Goal: Book appointment/travel/reservation

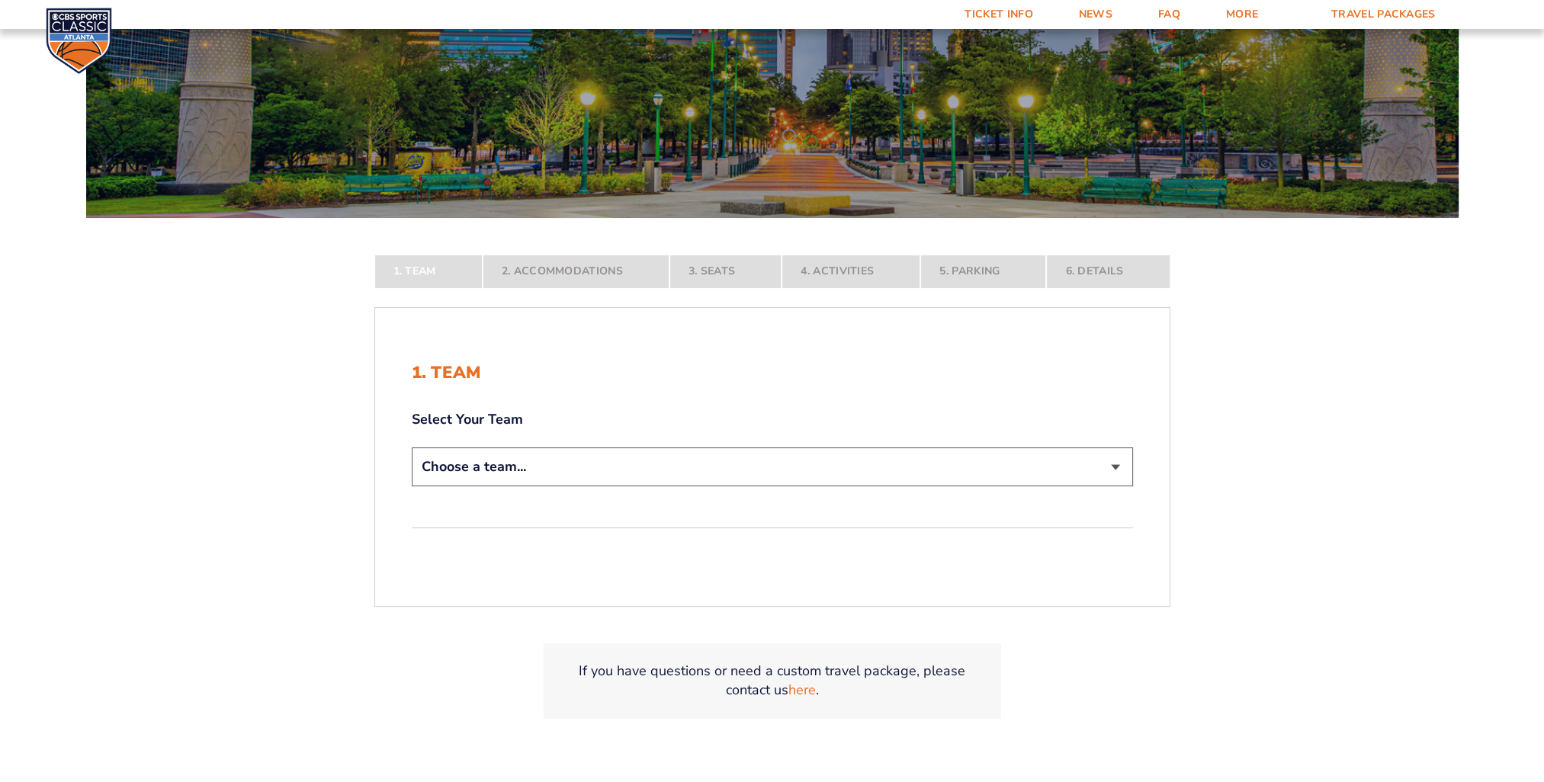
scroll to position [305, 0]
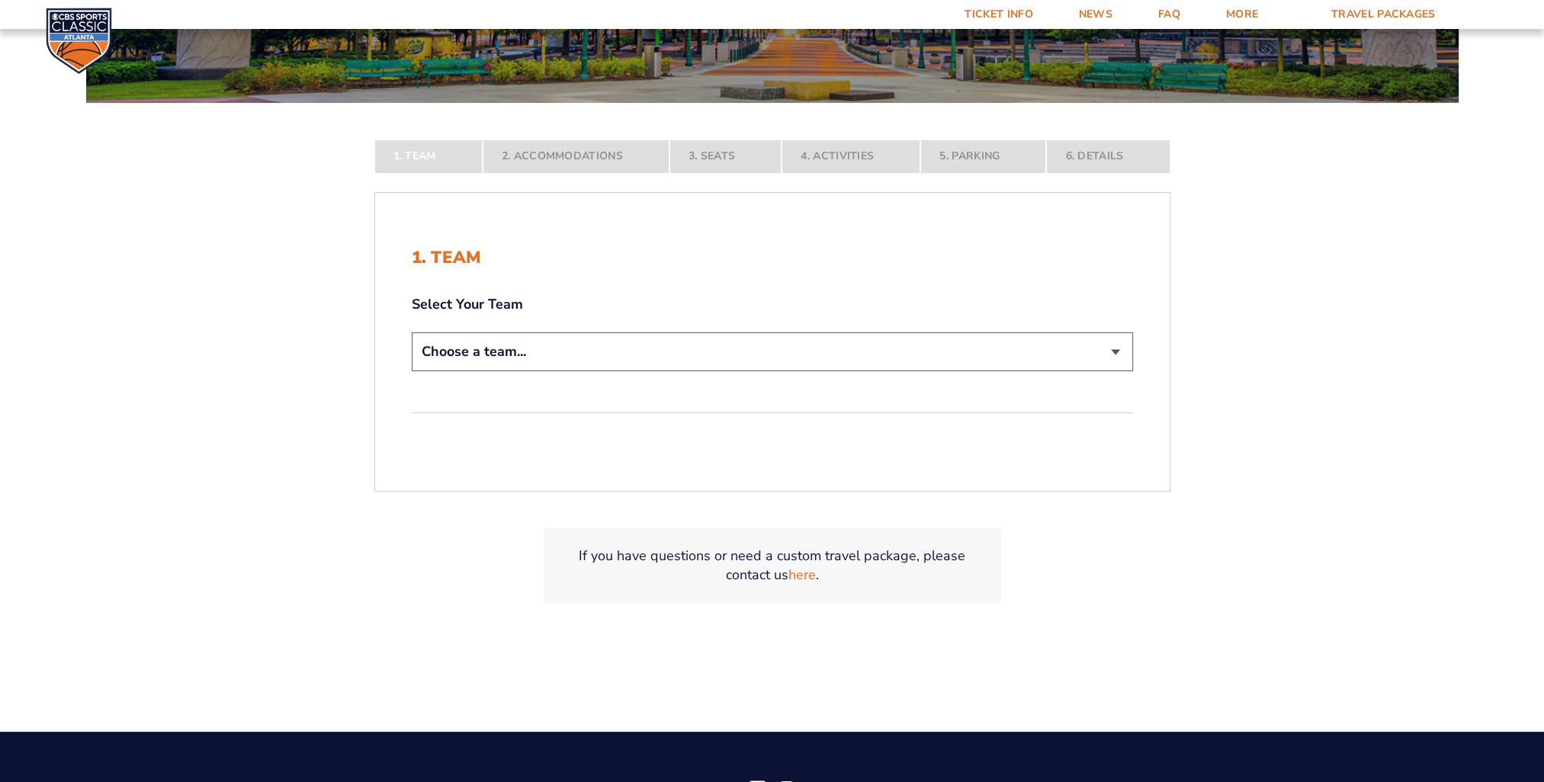
click at [531, 345] on select "Choose a team... [US_STATE] Wildcats [US_STATE] State Buckeyes [US_STATE] Tar H…" at bounding box center [772, 351] width 721 height 39
select select "12956"
click at [412, 371] on select "Choose a team... [US_STATE] Wildcats [US_STATE] State Buckeyes [US_STATE] Tar H…" at bounding box center [772, 351] width 721 height 39
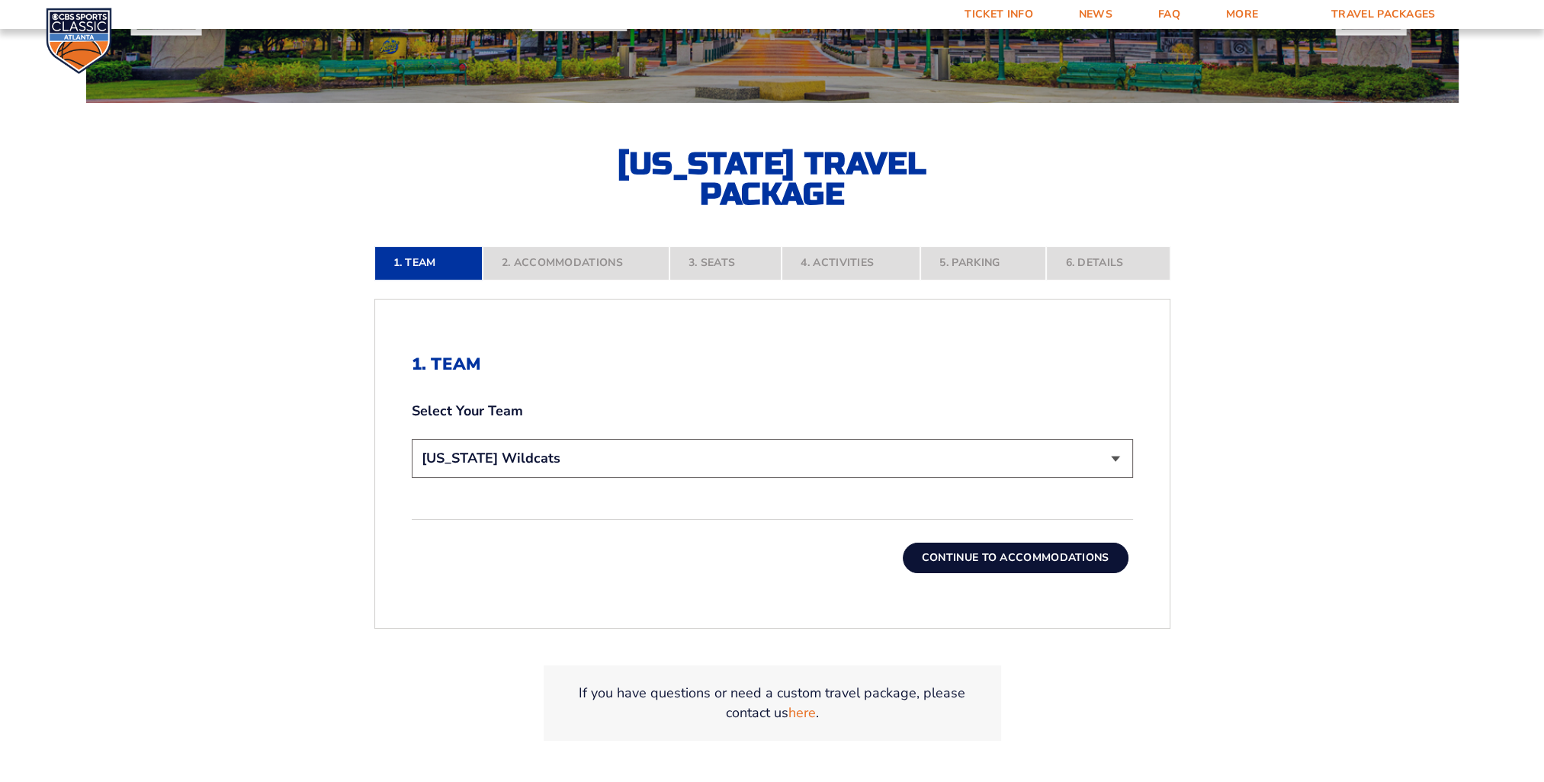
click at [976, 566] on button "Continue To Accommodations" at bounding box center [1016, 558] width 226 height 30
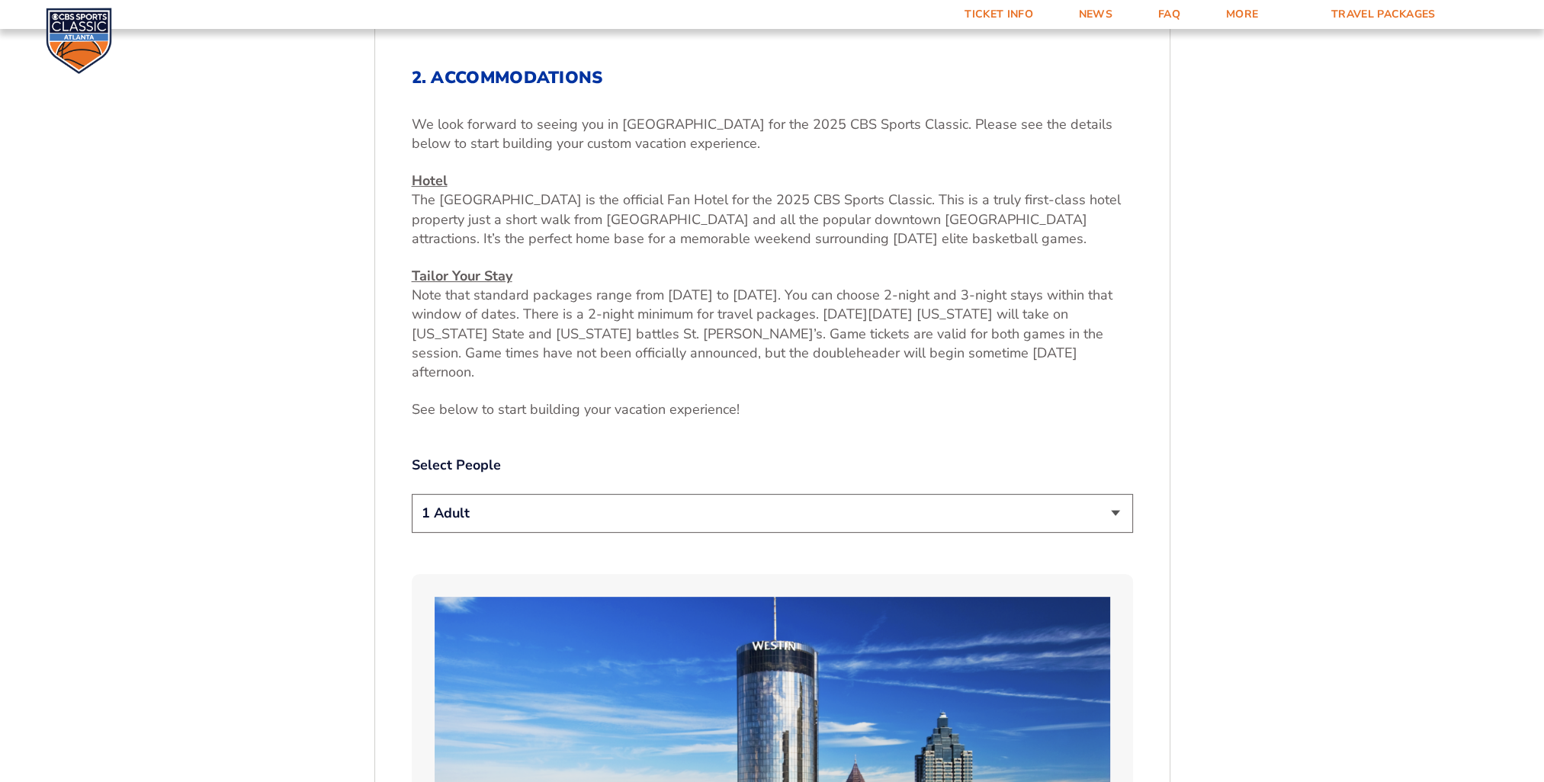
scroll to position [598, 0]
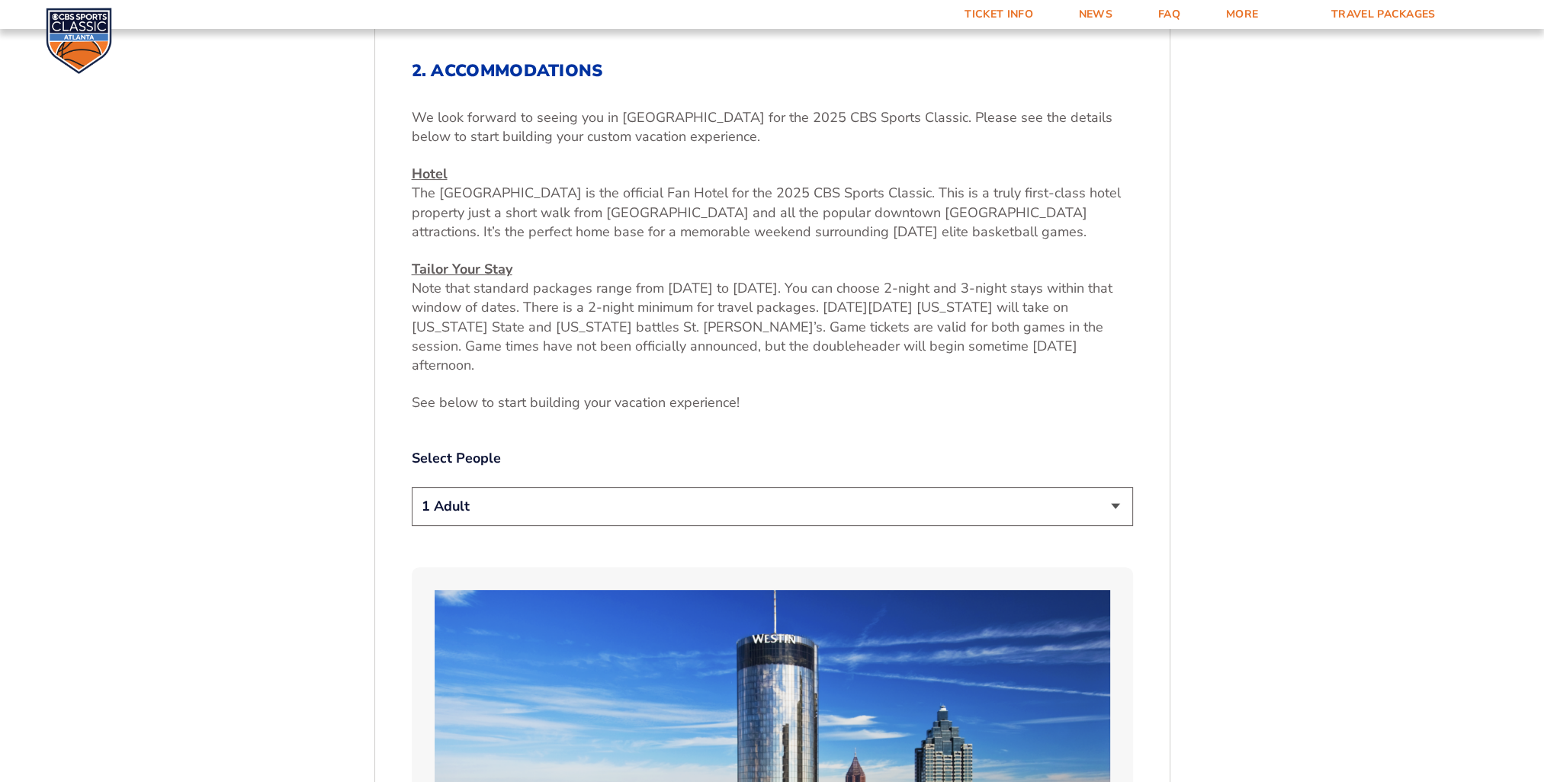
click at [697, 493] on select "1 Adult 2 Adults 3 Adults 4 Adults 2 Adults + 1 Child 2 Adults + 2 Children 2 A…" at bounding box center [772, 506] width 721 height 39
select select "2 Adults"
click at [412, 487] on select "1 Adult 2 Adults 3 Adults 4 Adults 2 Adults + 1 Child 2 Adults + 2 Children 2 A…" at bounding box center [772, 506] width 721 height 39
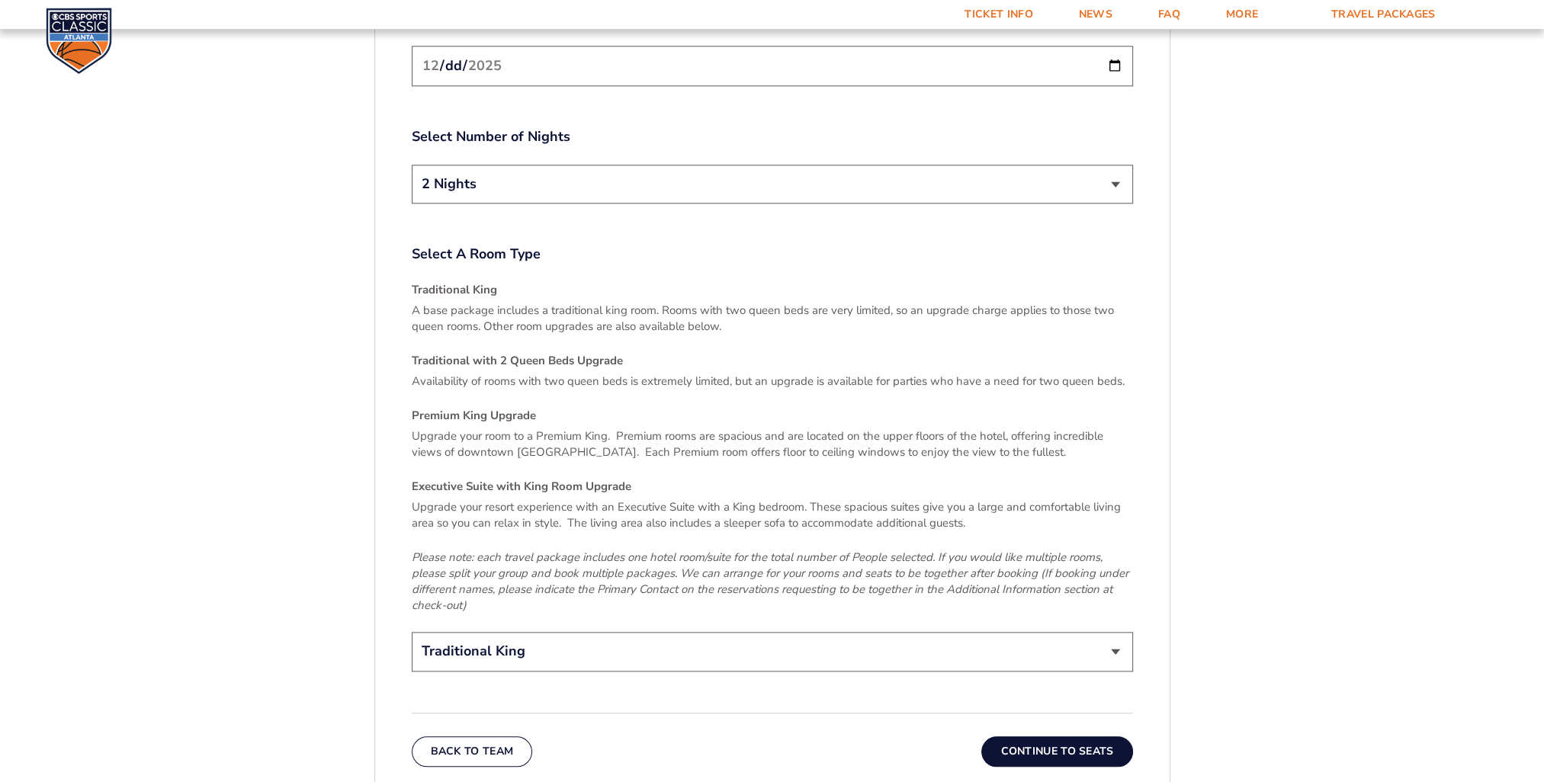
scroll to position [2200, 0]
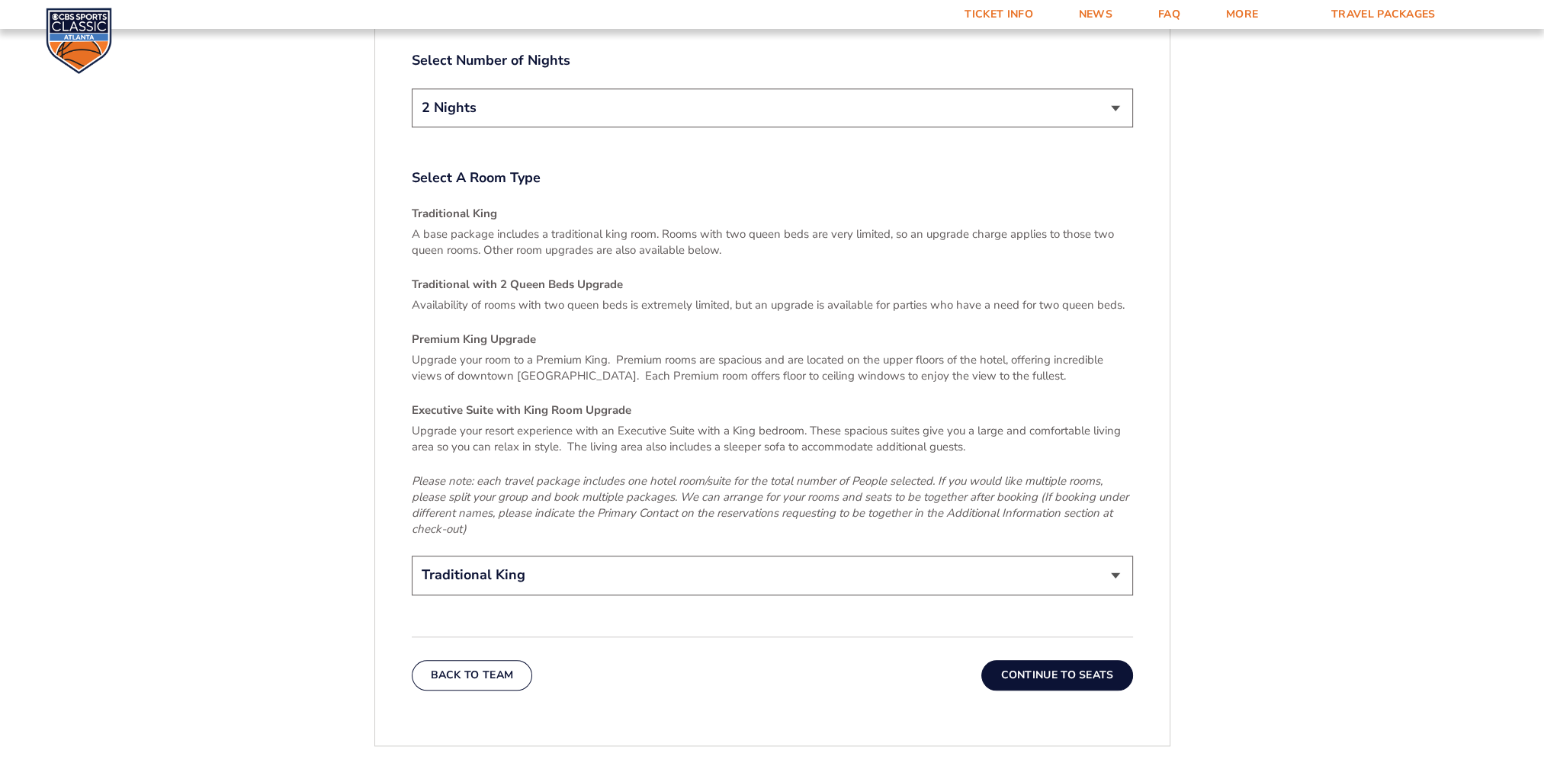
click at [1086, 660] on button "Continue To Seats" at bounding box center [1056, 675] width 151 height 30
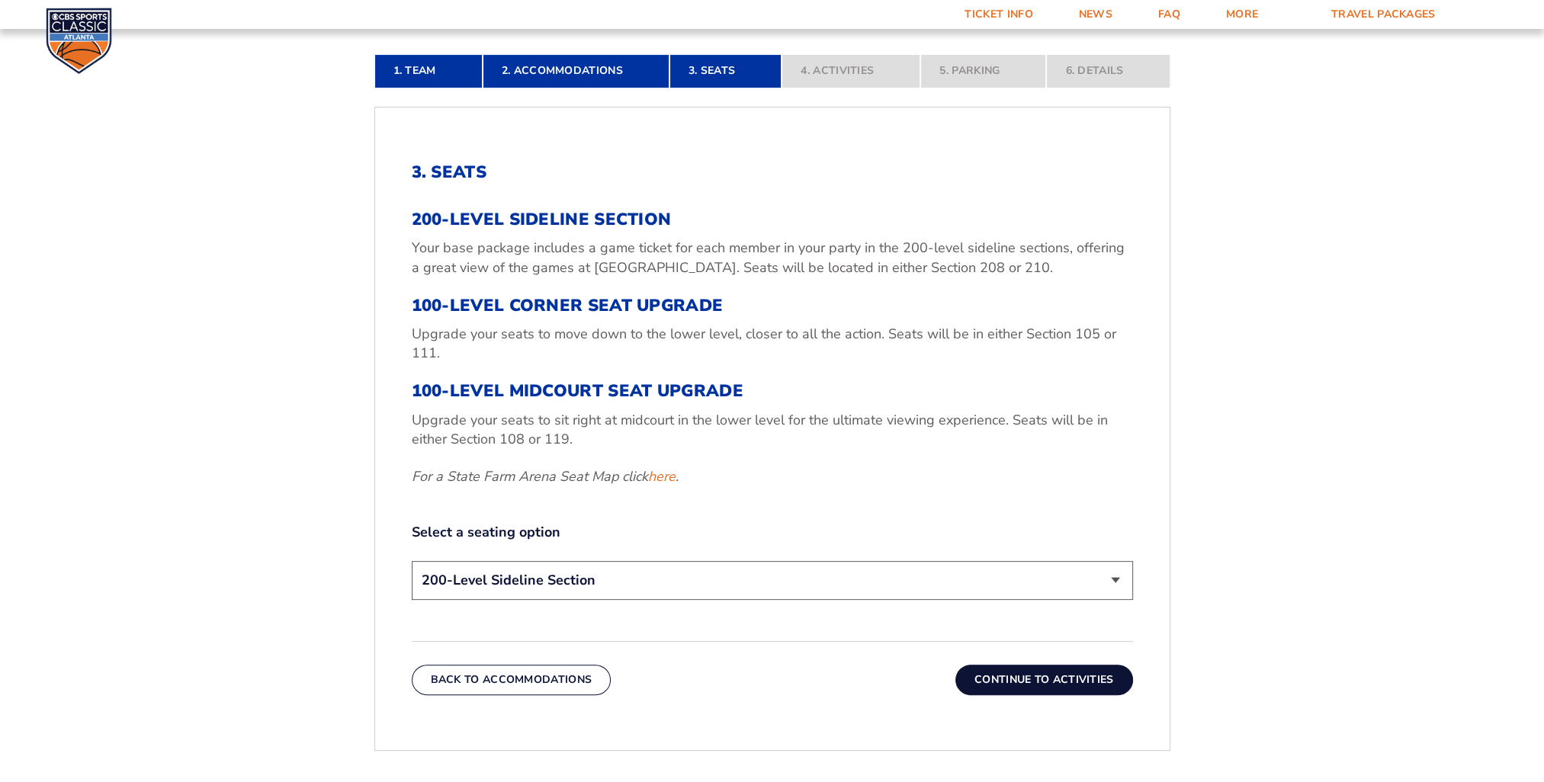
scroll to position [522, 0]
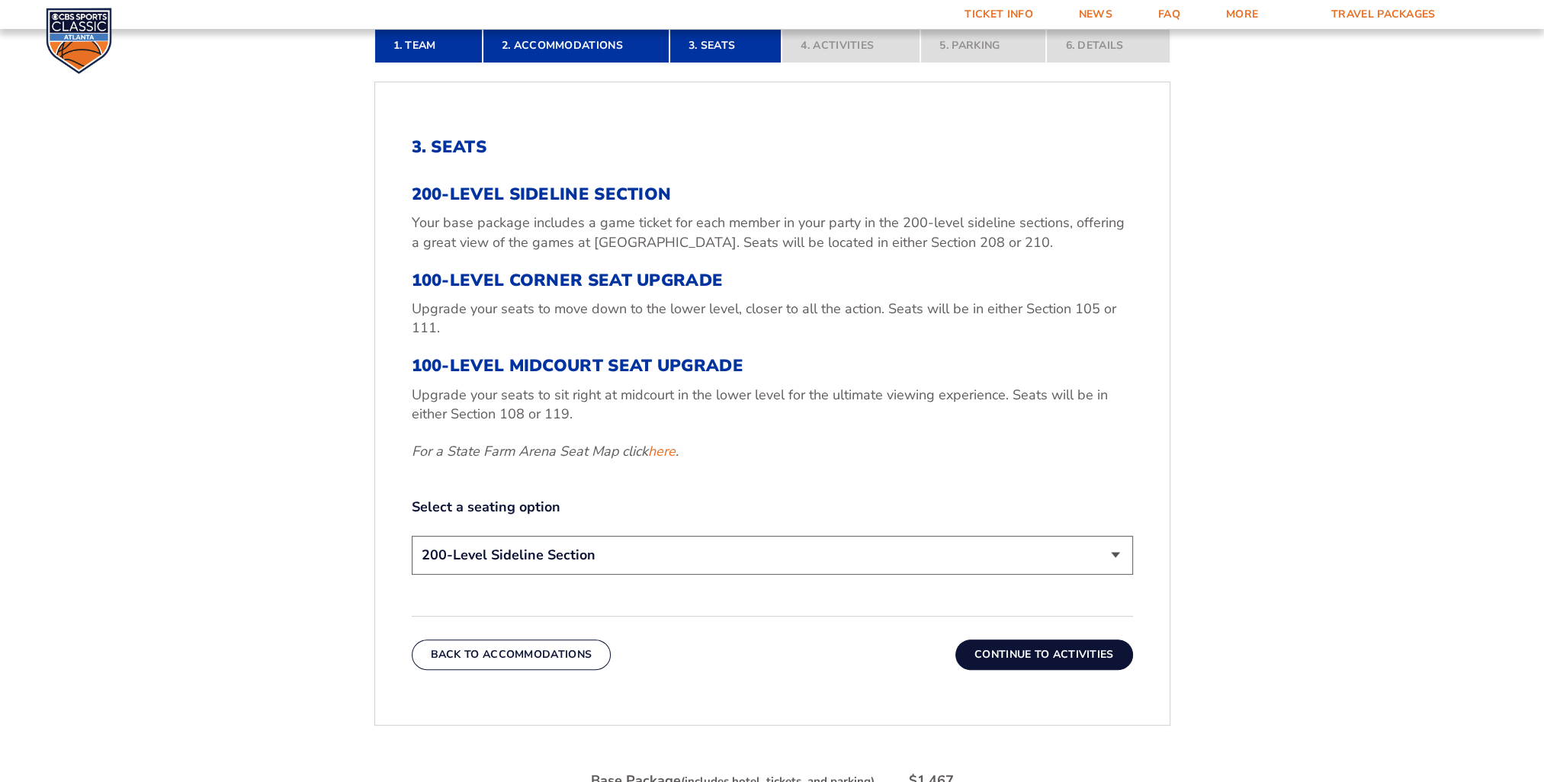
click at [1072, 656] on button "Continue To Activities" at bounding box center [1044, 655] width 178 height 30
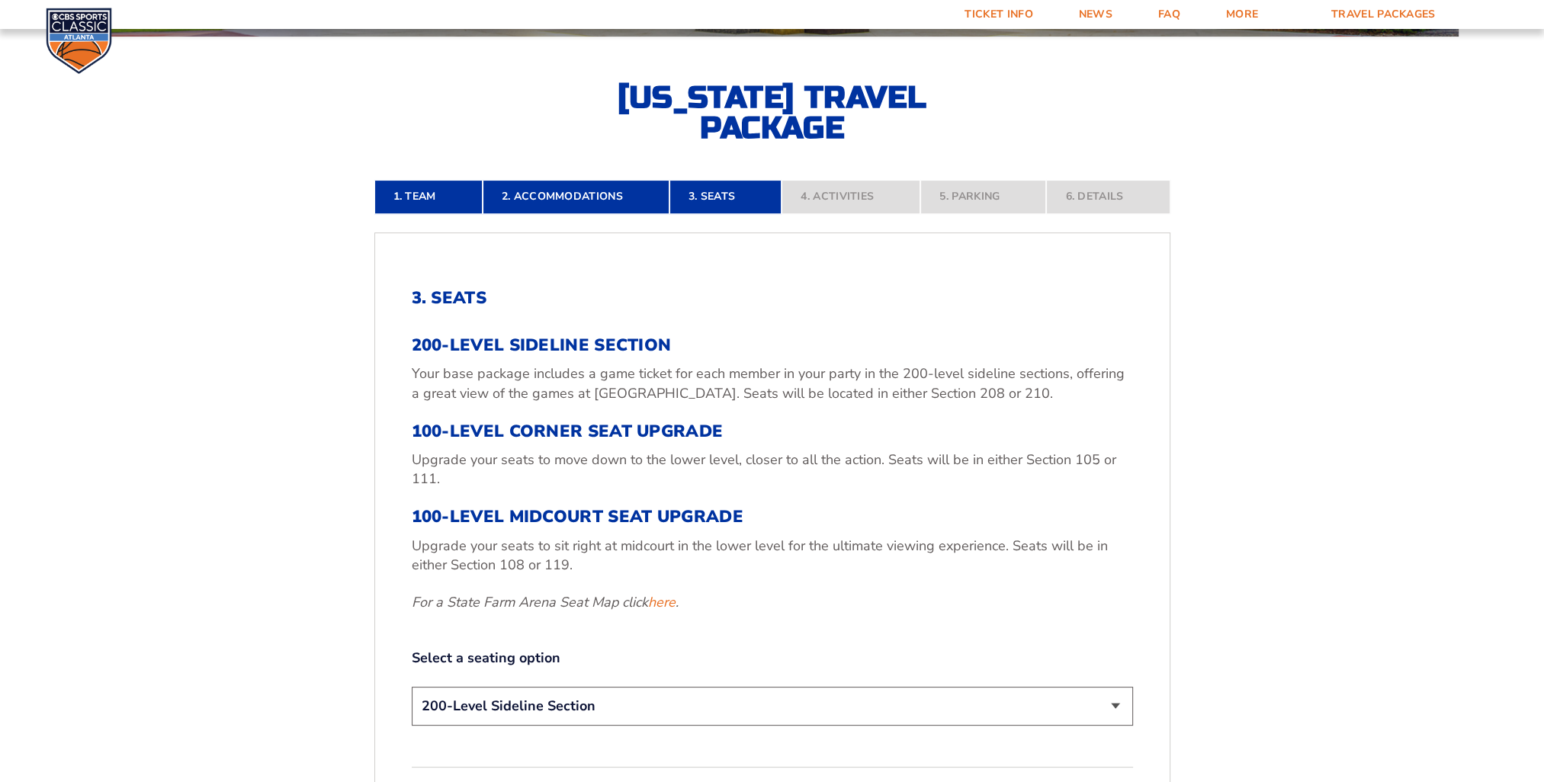
scroll to position [370, 0]
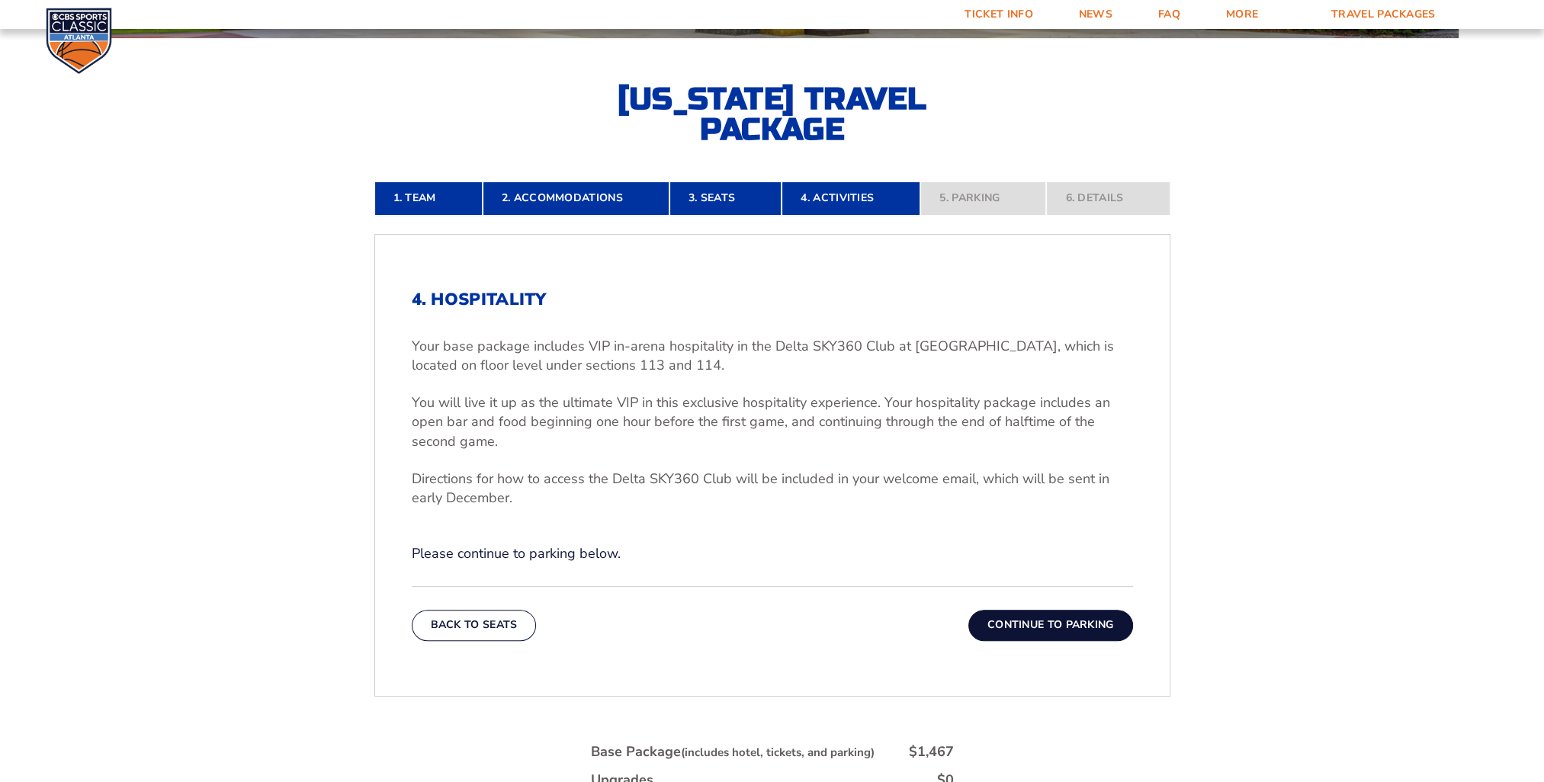
click at [1071, 631] on button "Continue To Parking" at bounding box center [1050, 625] width 165 height 30
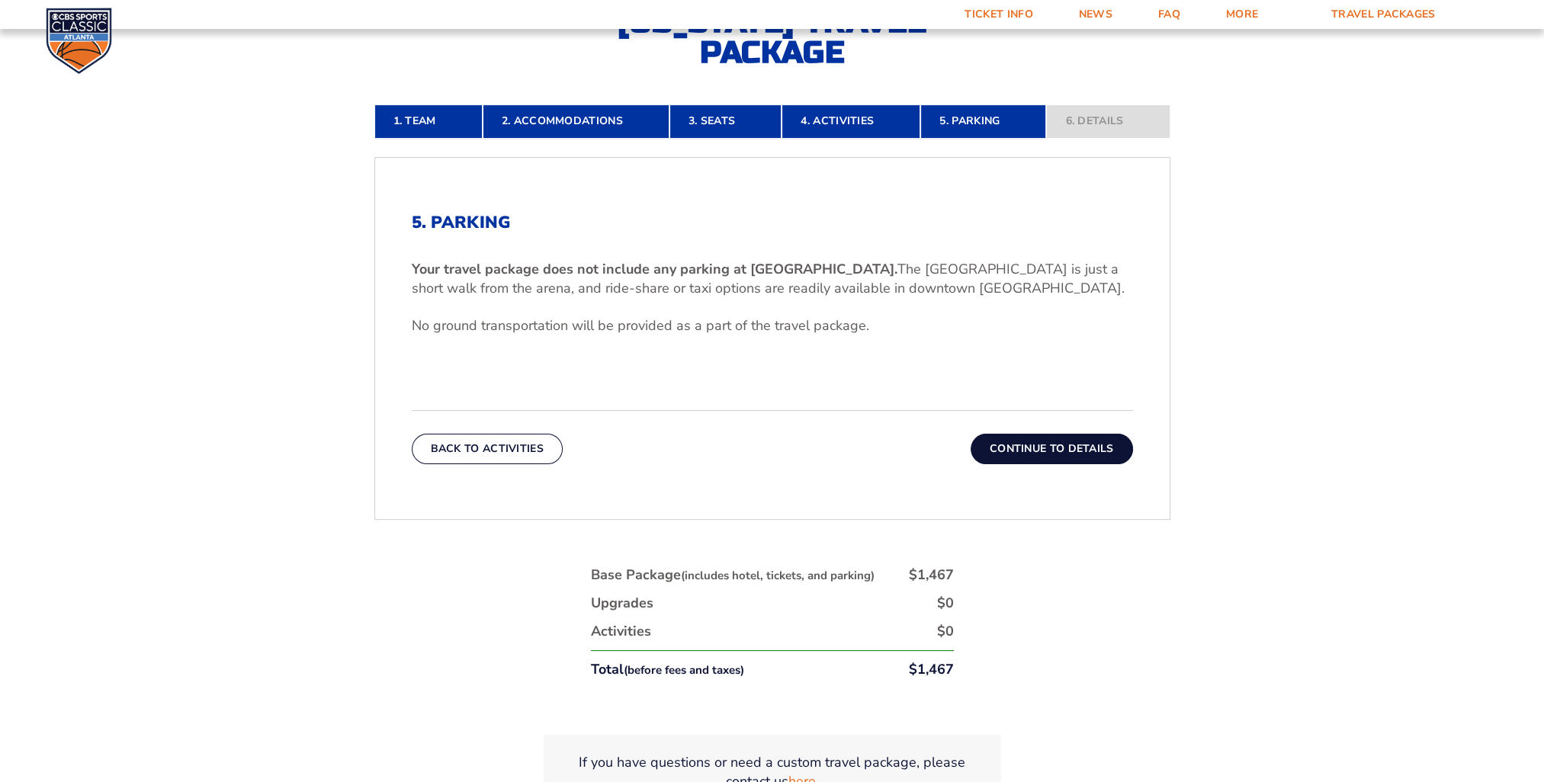
scroll to position [446, 0]
click at [1064, 449] on button "Continue To Details" at bounding box center [1052, 450] width 162 height 30
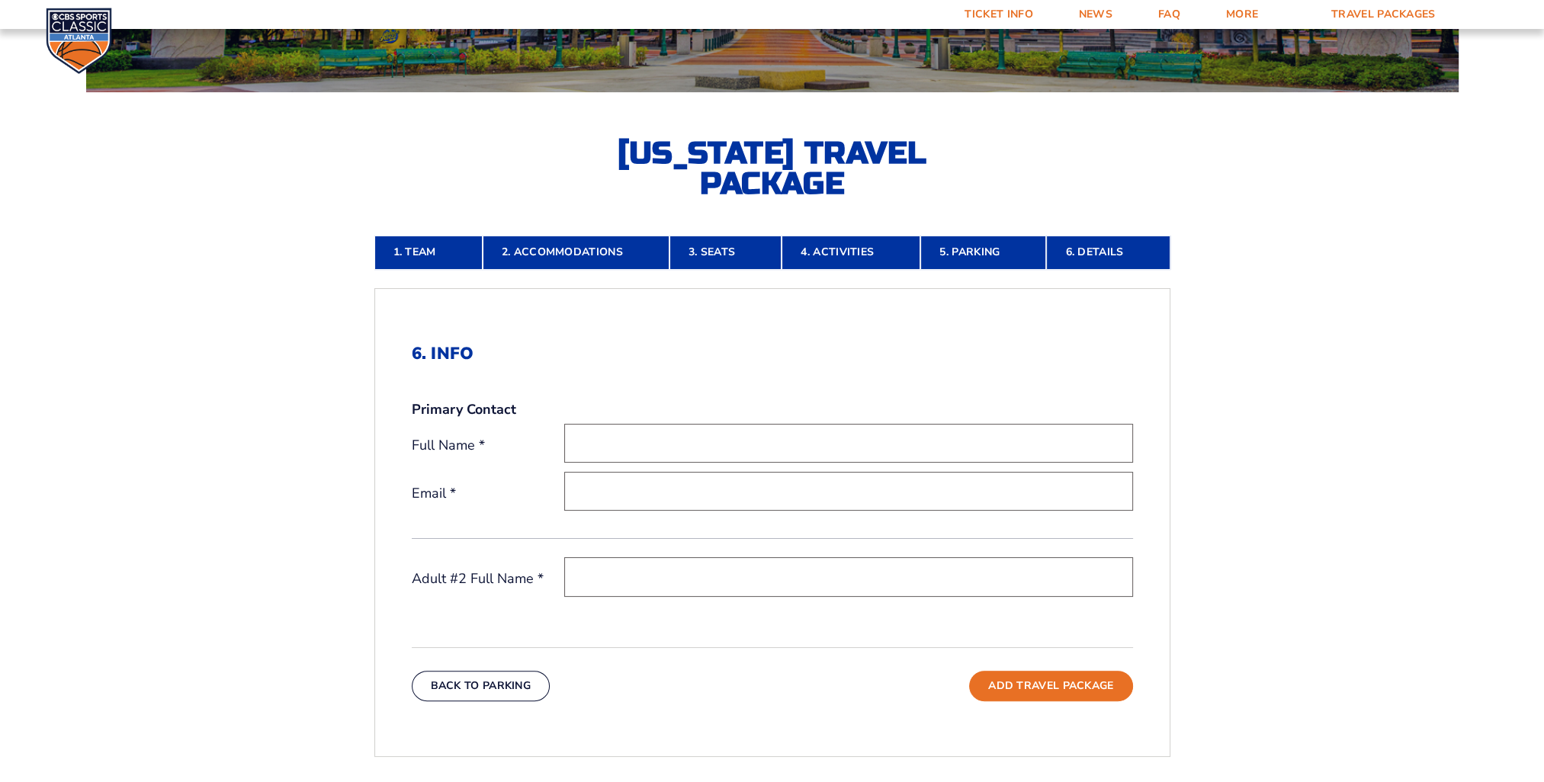
scroll to position [294, 0]
